Goal: Task Accomplishment & Management: Manage account settings

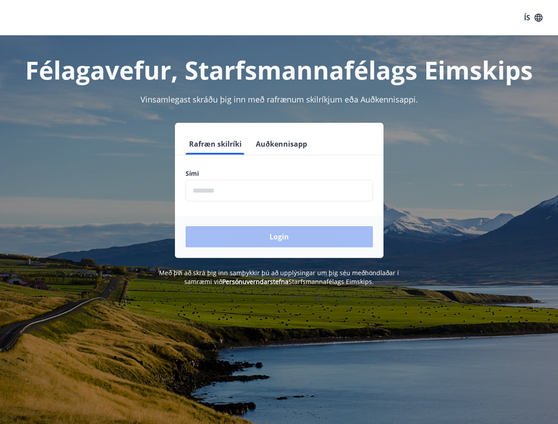
click at [279, 212] on form "Rafræn skilríki Auðkennisapp Sími ​ Login" at bounding box center [279, 195] width 209 height 125
click at [533, 18] on button "ÍS" at bounding box center [533, 18] width 28 height 16
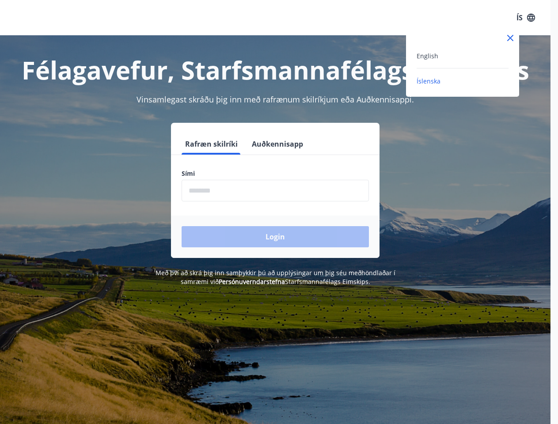
click at [215, 144] on div at bounding box center [279, 212] width 558 height 424
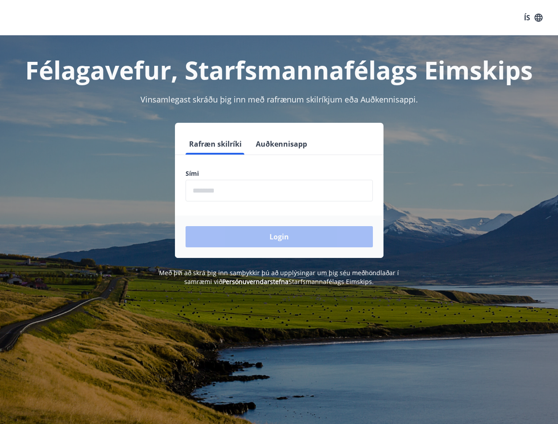
click at [280, 144] on button "Auðkennisapp" at bounding box center [281, 143] width 58 height 21
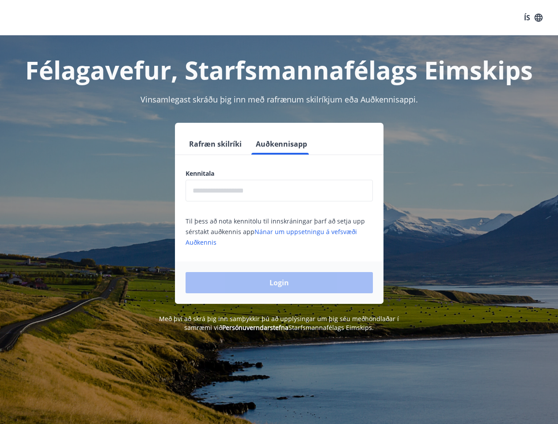
click at [279, 190] on input "text" at bounding box center [279, 191] width 187 height 22
click at [242, 281] on div "Login" at bounding box center [279, 283] width 209 height 42
